Goal: Task Accomplishment & Management: Manage account settings

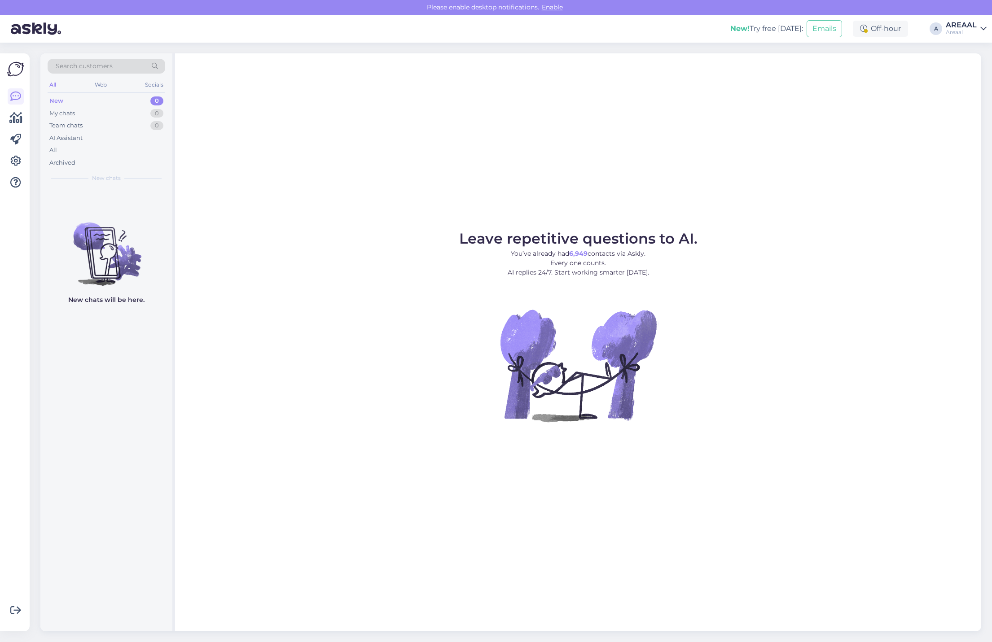
drag, startPoint x: 963, startPoint y: 182, endPoint x: 991, endPoint y: 182, distance: 28.3
click at [966, 182] on div "Leave repetitive questions to AI. You’ve already had 6,949 contacts via Askly. …" at bounding box center [578, 342] width 806 height 578
click at [808, 252] on figure "Leave repetitive questions to AI. You’ve already had 6,949 contacts via Askly. …" at bounding box center [578, 339] width 790 height 215
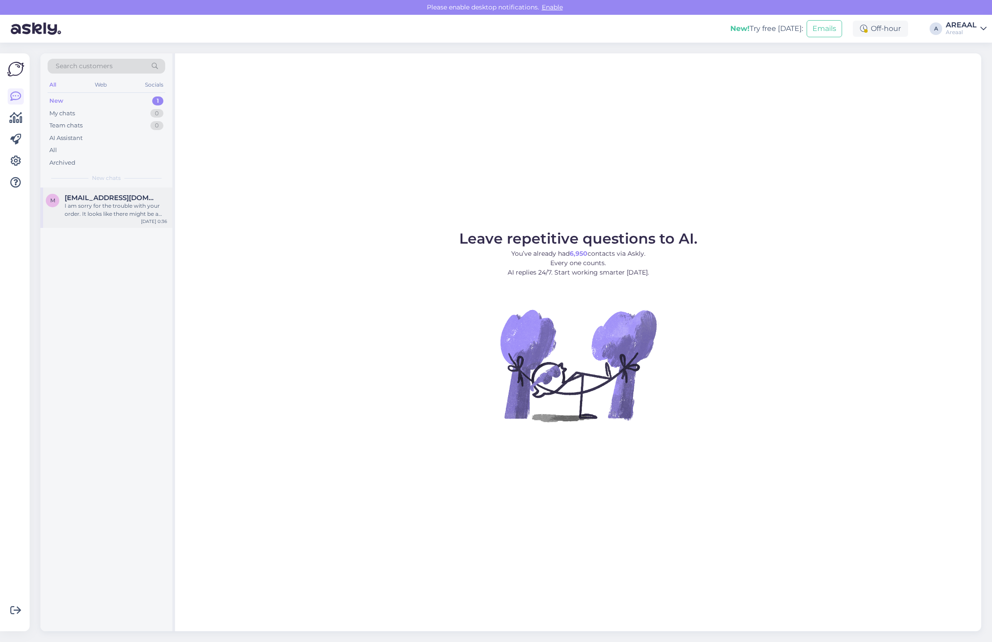
click at [147, 211] on div "I am sorry for the trouble with your order. It looks like there might be a dela…" at bounding box center [116, 210] width 102 height 16
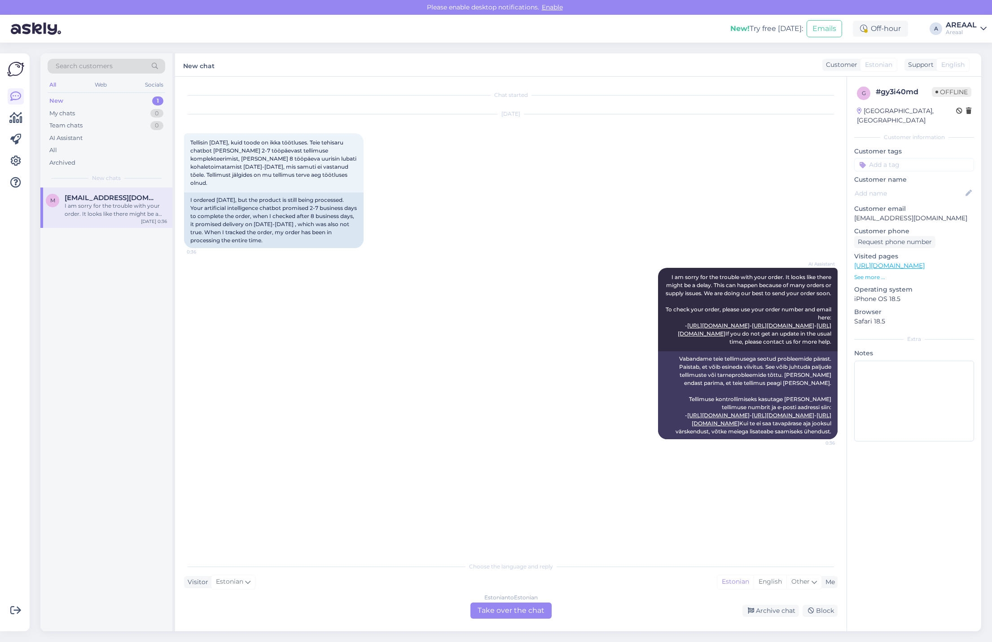
click at [546, 182] on div "Aug 31 2025 Tellisin 8.augustil, kuid toode on ikka töötluses. Teie tehisaru ch…" at bounding box center [511, 182] width 654 height 154
click at [781, 606] on div "Archive chat" at bounding box center [770, 611] width 57 height 12
